Goal: Transaction & Acquisition: Purchase product/service

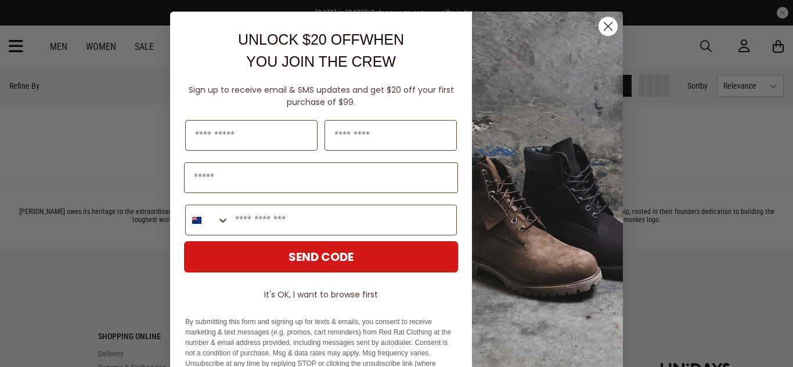
click at [608, 33] on circle "Close dialog" at bounding box center [607, 26] width 19 height 19
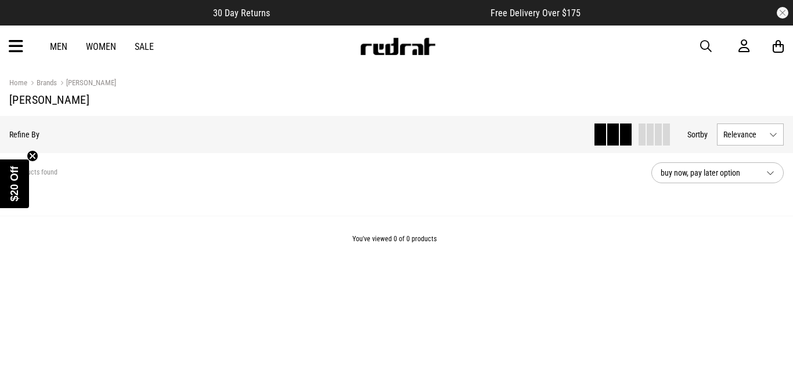
scroll to position [1, 0]
click at [61, 43] on link "Men" at bounding box center [58, 46] width 17 height 11
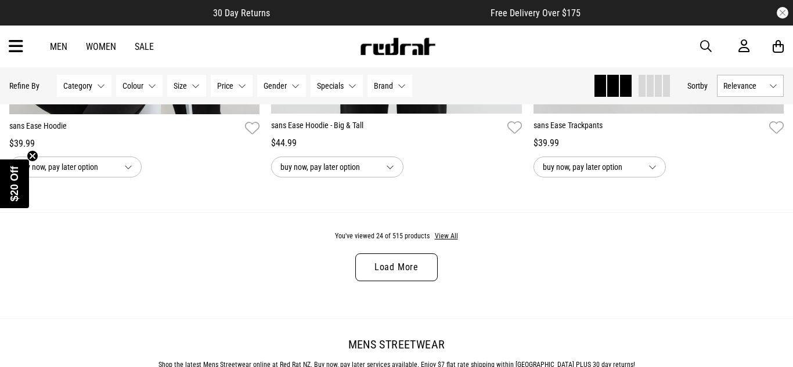
scroll to position [3506, 0]
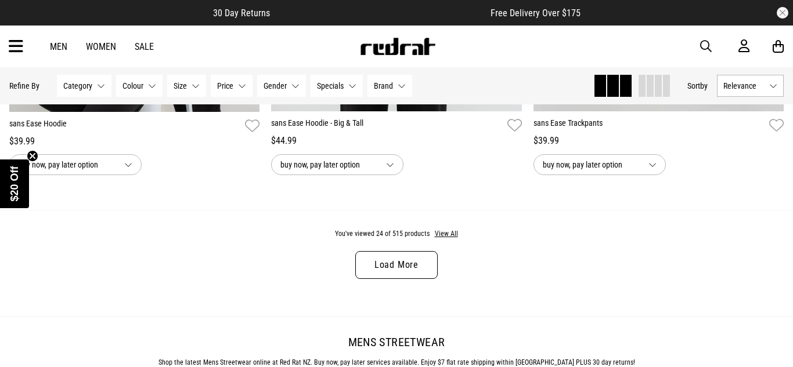
click at [376, 265] on link "Load More" at bounding box center [396, 265] width 82 height 28
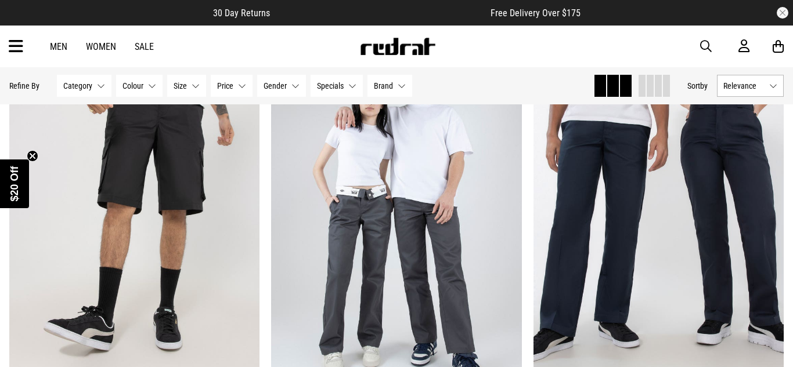
scroll to position [6719, 0]
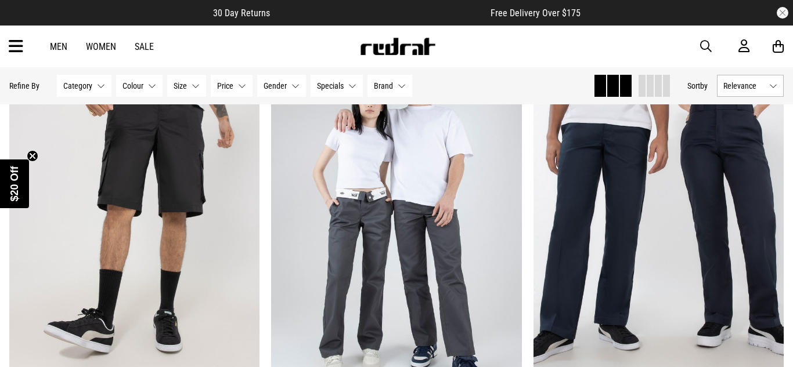
click at [295, 85] on button "Gender None selected" at bounding box center [281, 86] width 49 height 22
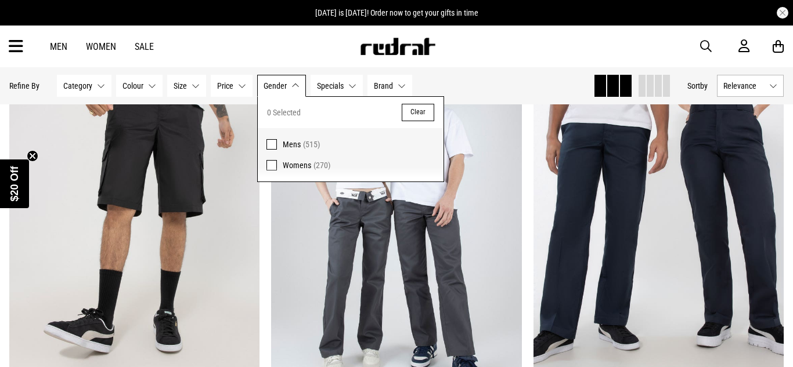
click at [283, 146] on span "Mens" at bounding box center [292, 144] width 18 height 9
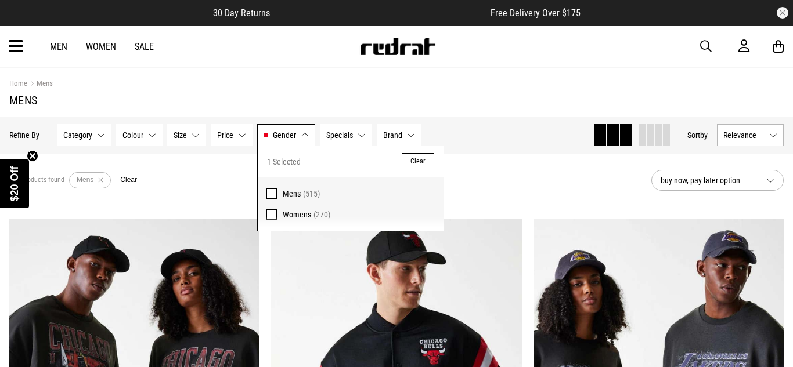
click at [203, 157] on section "515 products found Active Filters Mens Clear buy now, pay later option" at bounding box center [396, 180] width 793 height 53
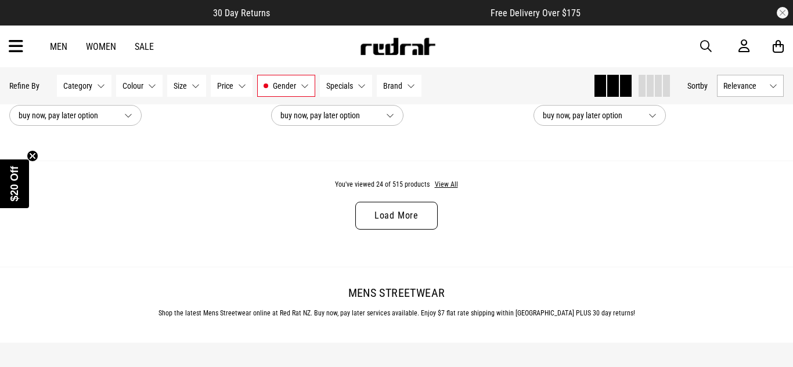
scroll to position [3582, 0]
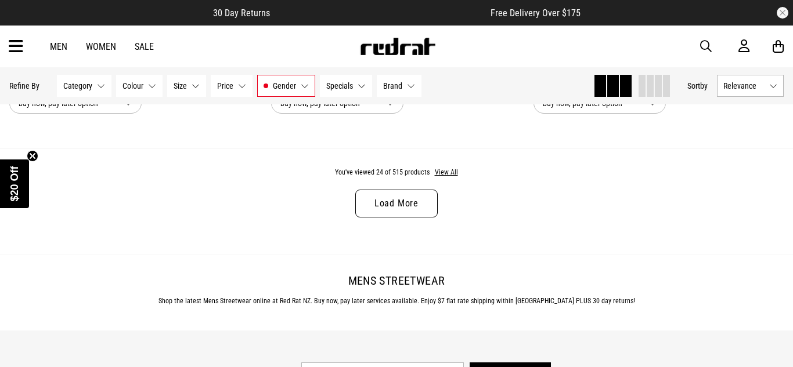
click at [411, 209] on link "Load More" at bounding box center [396, 204] width 82 height 28
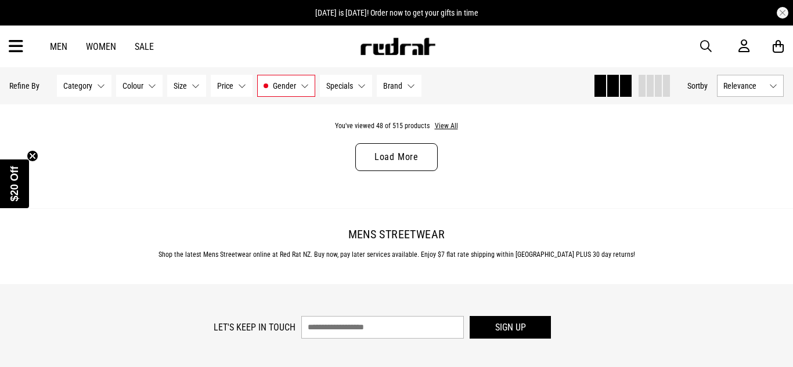
scroll to position [7131, 0]
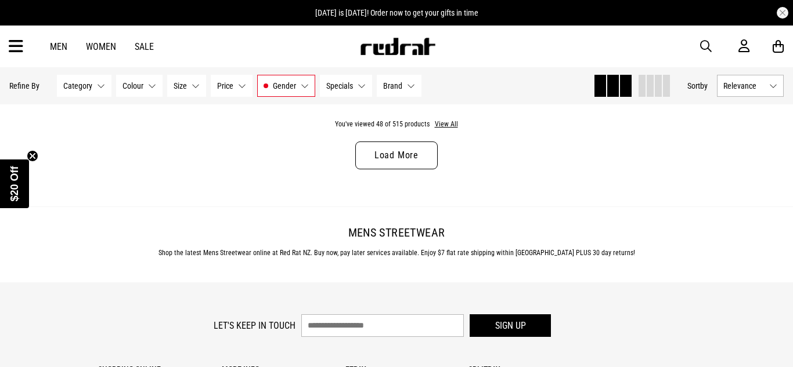
click at [373, 145] on link "Load More" at bounding box center [396, 156] width 82 height 28
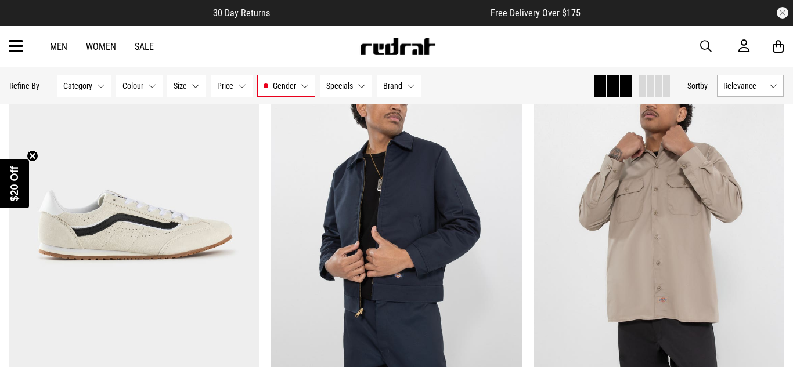
scroll to position [8920, 0]
click at [677, 215] on img at bounding box center [658, 224] width 251 height 351
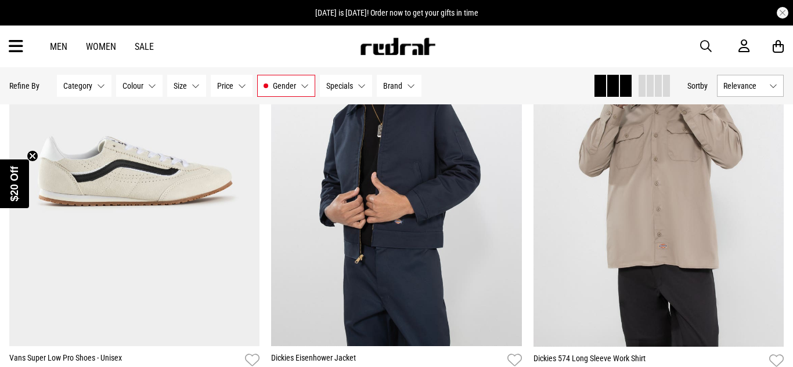
scroll to position [9006, 0]
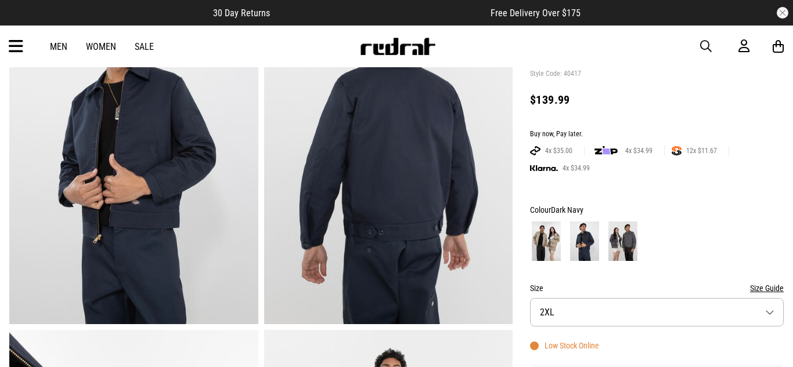
click at [620, 237] on img at bounding box center [622, 241] width 29 height 39
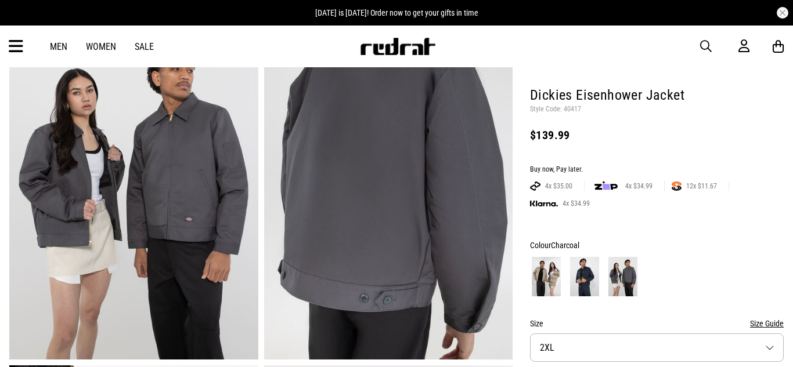
scroll to position [92, 0]
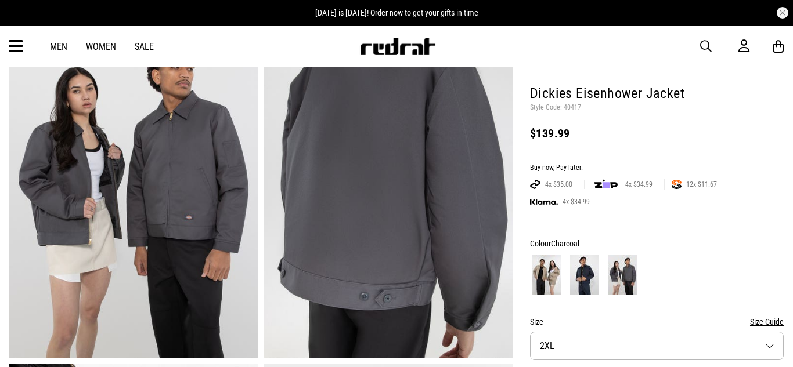
click at [589, 265] on img at bounding box center [584, 274] width 29 height 39
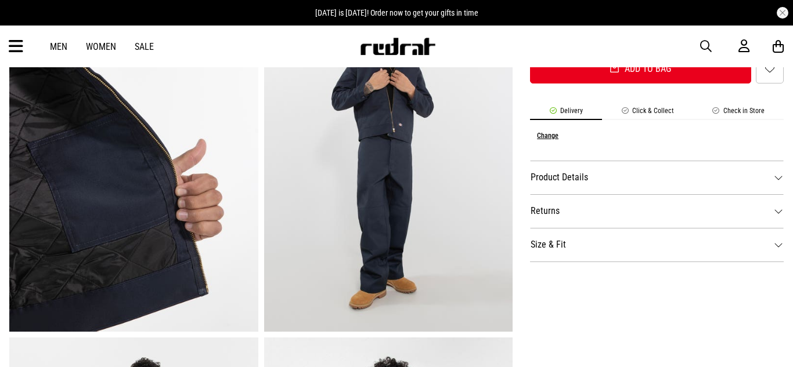
scroll to position [463, 0]
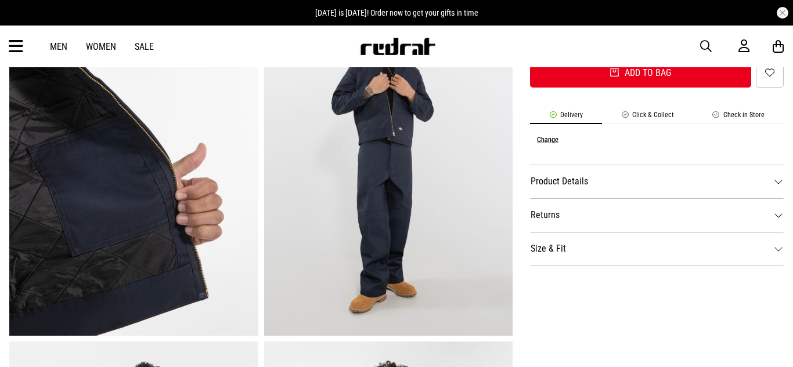
click at [621, 187] on dt "Product Details" at bounding box center [657, 182] width 254 height 34
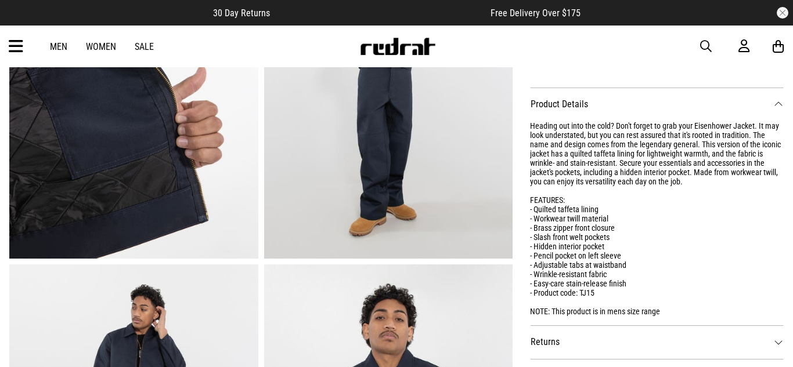
scroll to position [546, 0]
